Goal: Task Accomplishment & Management: Use online tool/utility

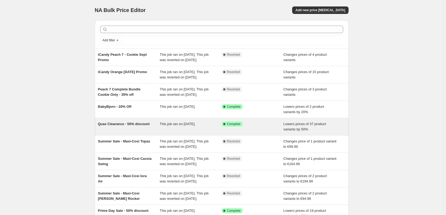
click at [137, 126] on span "Quax Clearance - 50% discount" at bounding box center [124, 124] width 52 height 4
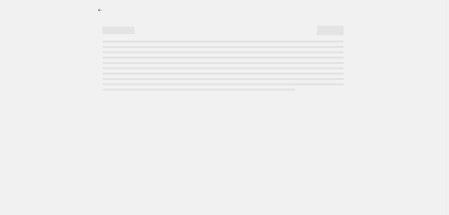
select select "percentage"
select select "vendor"
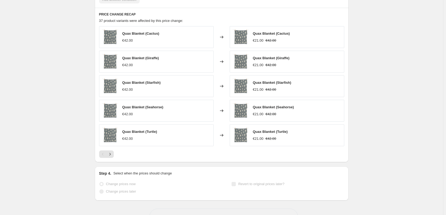
scroll to position [401, 0]
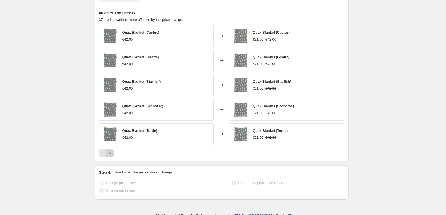
click at [114, 154] on button "Next" at bounding box center [109, 153] width 7 height 7
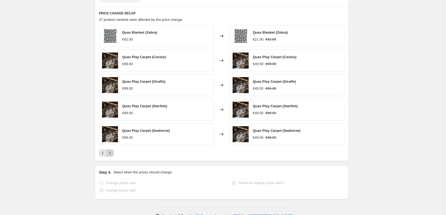
click at [113, 152] on icon "Next" at bounding box center [109, 153] width 5 height 5
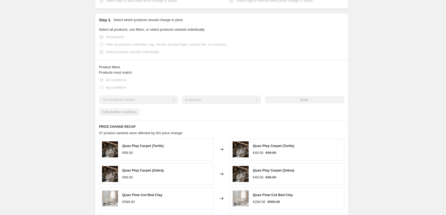
scroll to position [240, 0]
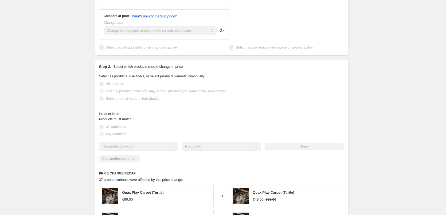
click at [401, 52] on div "Quax Clearance - 50% discount. This page is ready Quax Clearance - 50% discount…" at bounding box center [221, 76] width 443 height 633
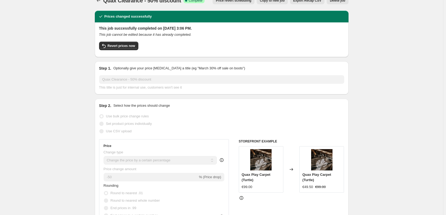
scroll to position [0, 0]
